Goal: Contribute content

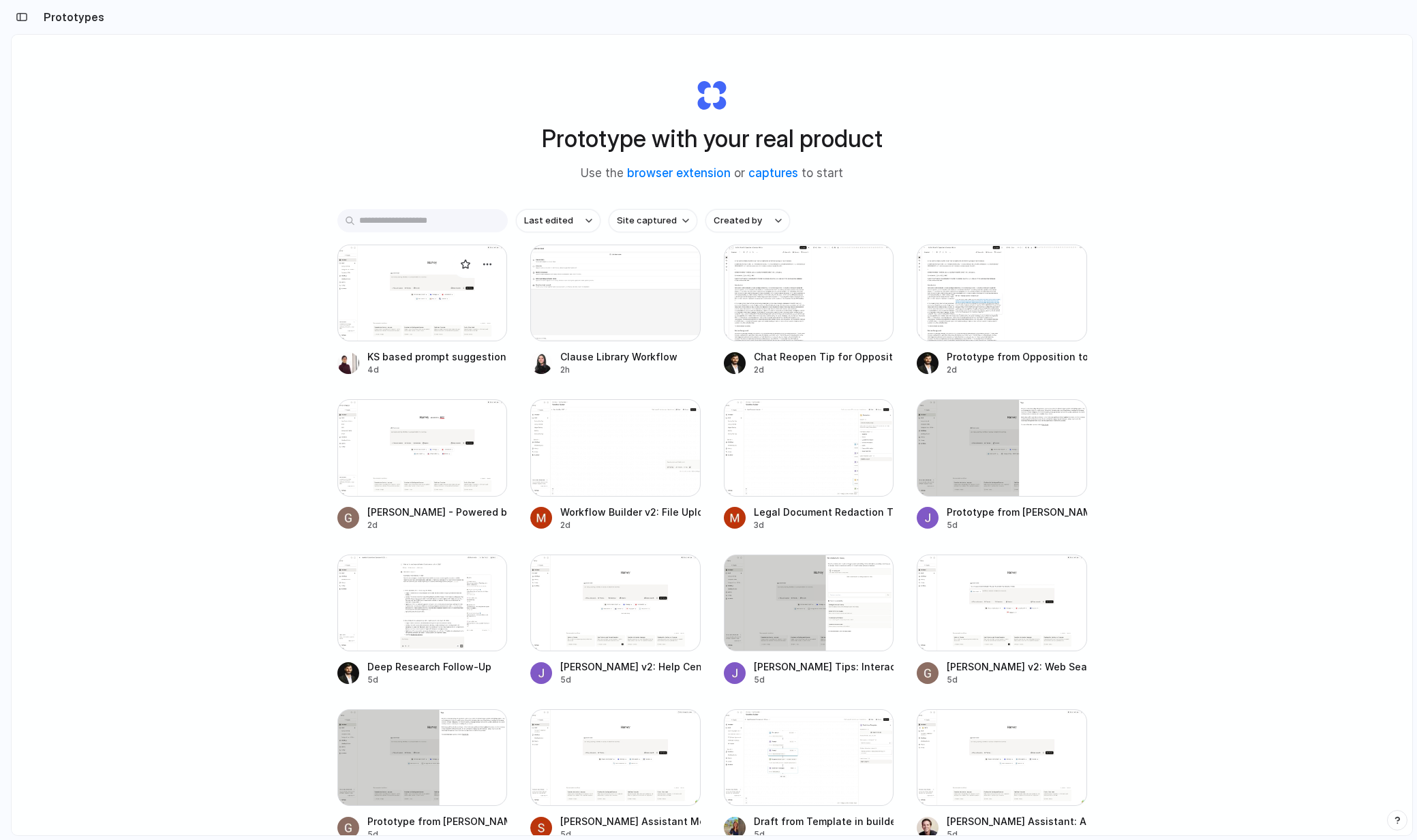
click at [403, 330] on div at bounding box center [422, 293] width 170 height 97
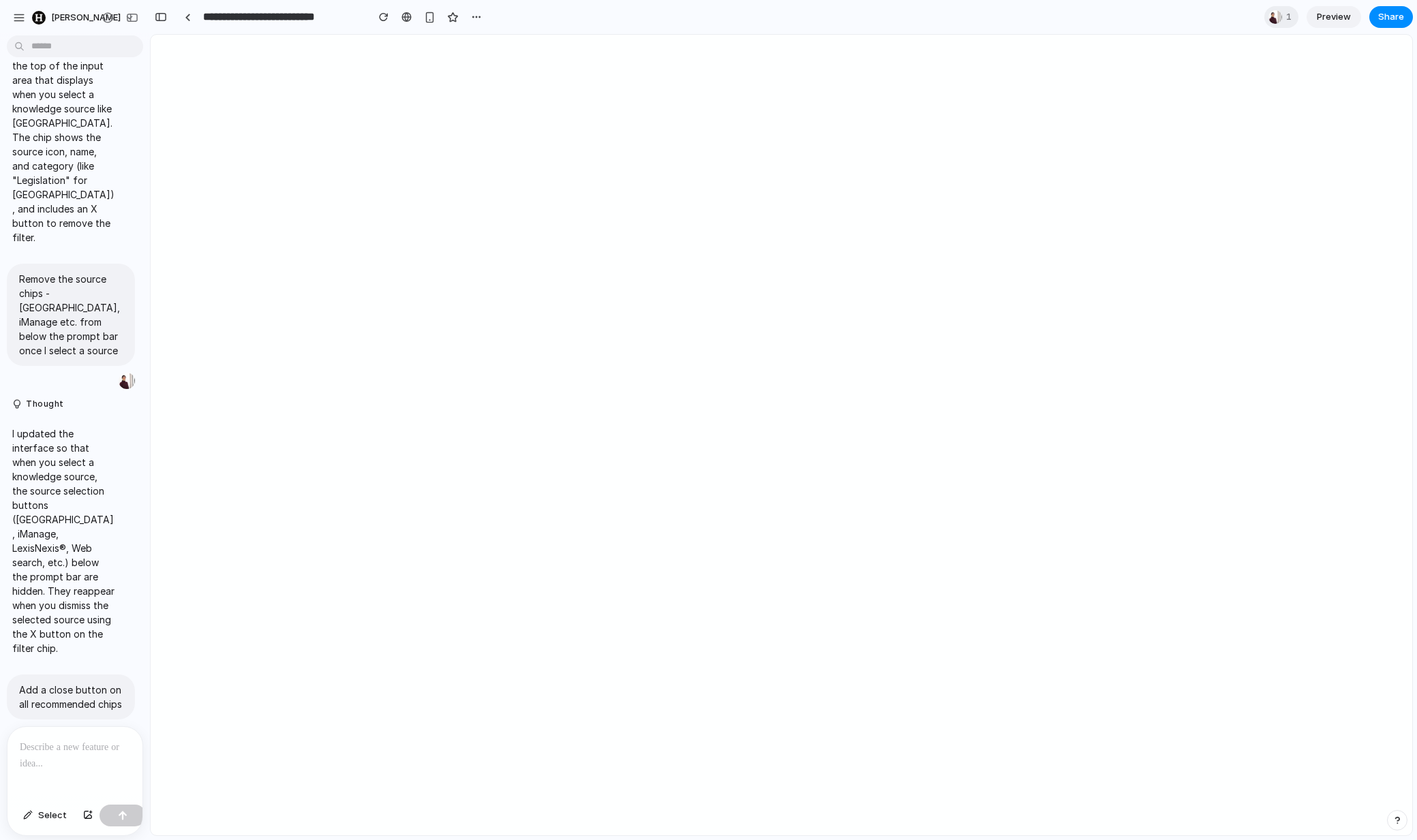
scroll to position [2904, 0]
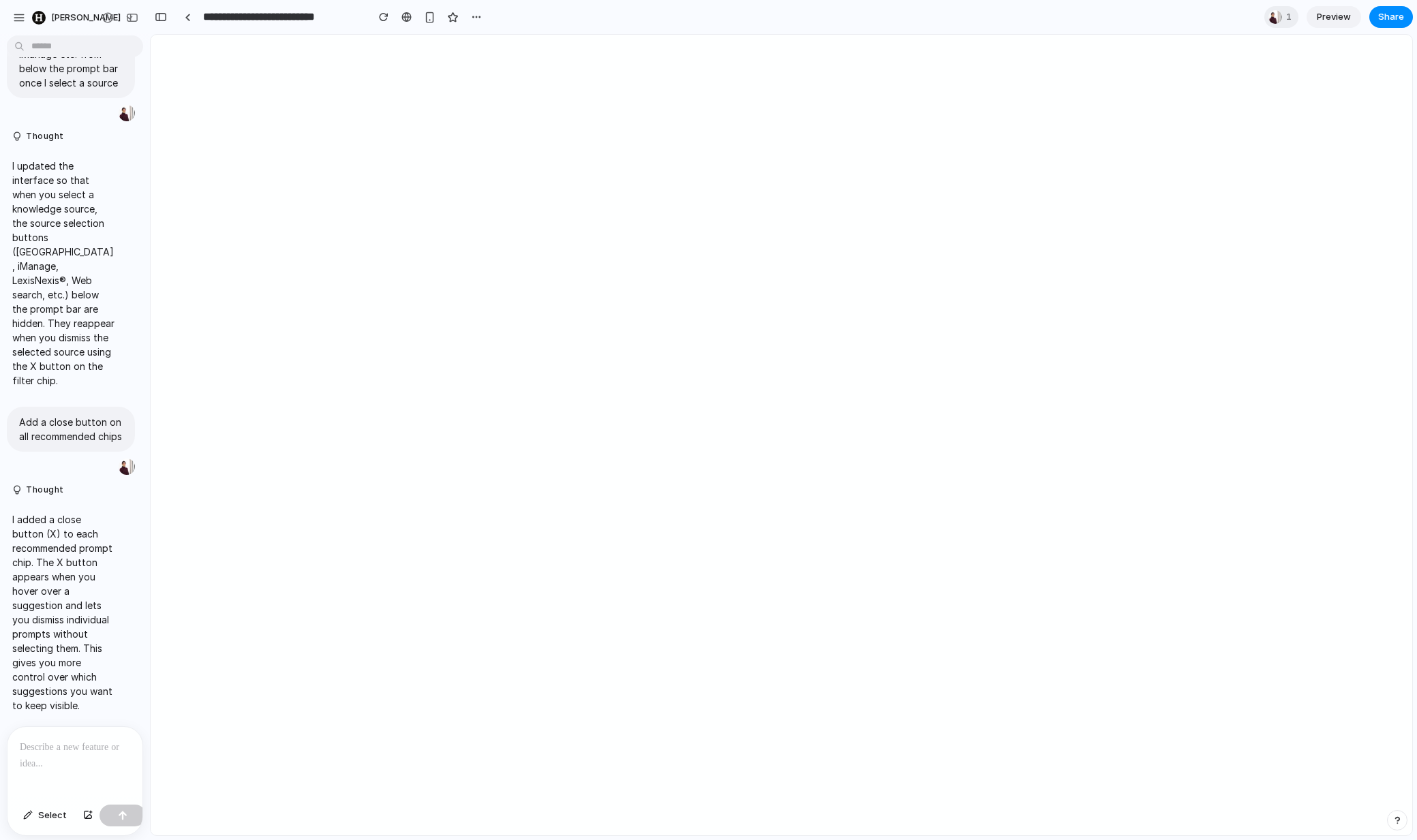
click at [58, 742] on p at bounding box center [74, 747] width 110 height 17
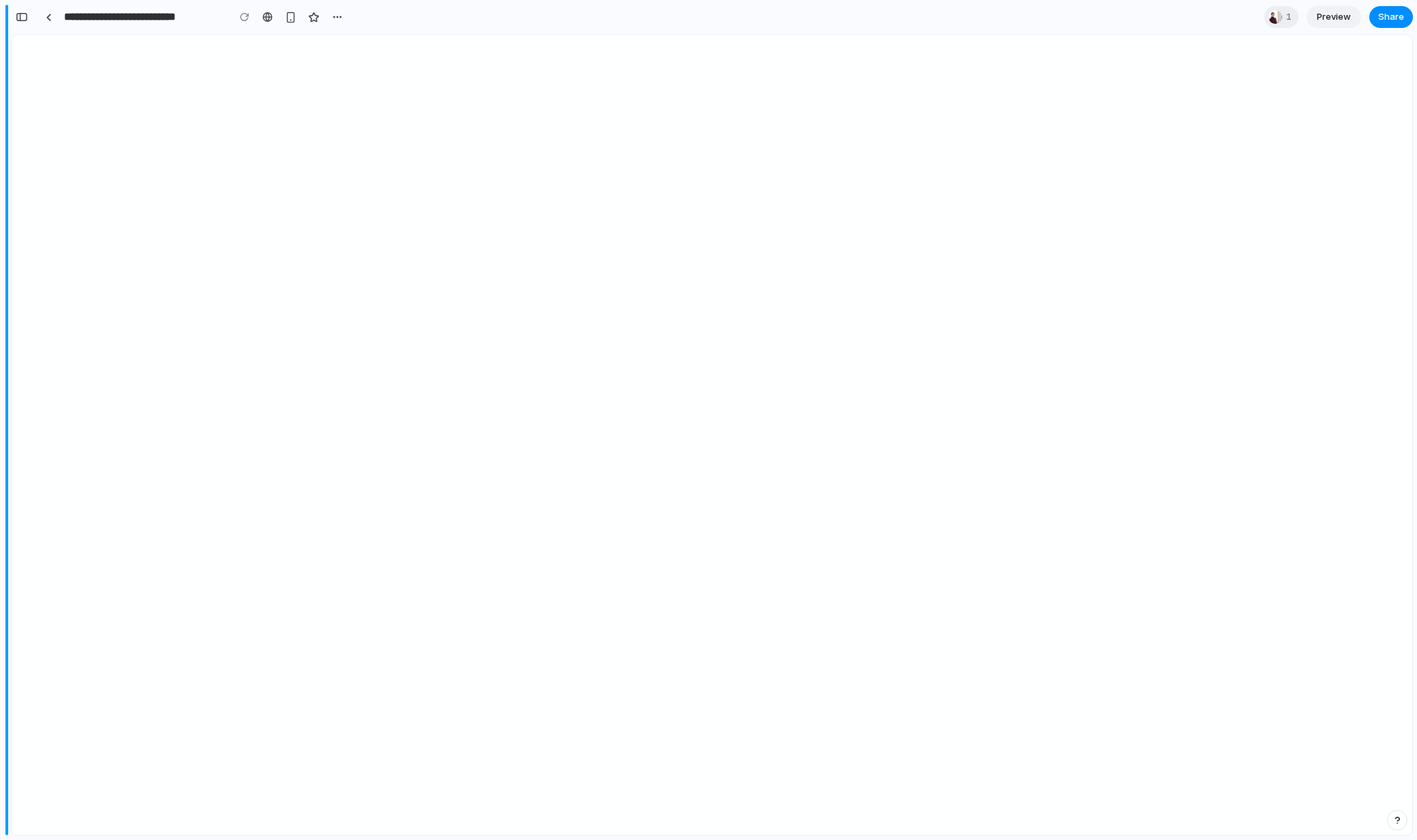
scroll to position [3988, 0]
